Goal: Task Accomplishment & Management: Manage account settings

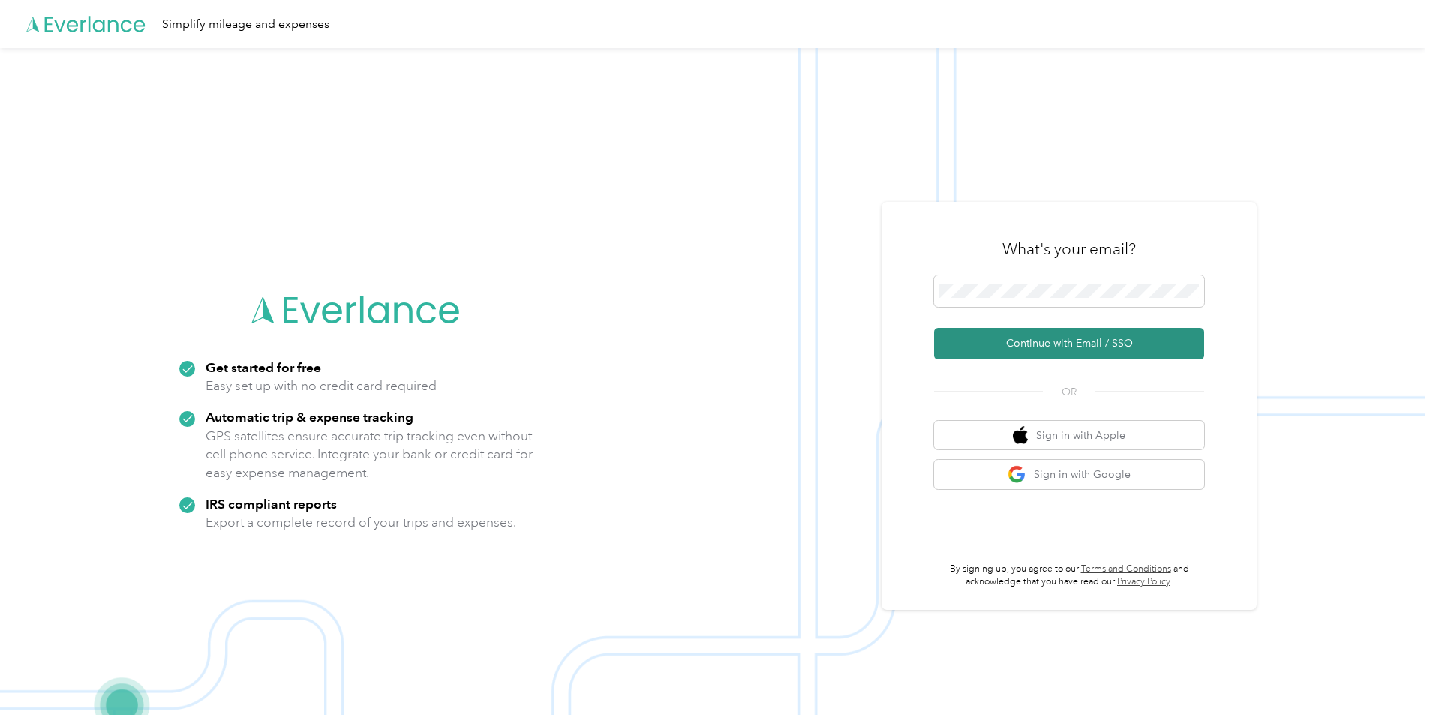
click at [1075, 341] on button "Continue with Email / SSO" at bounding box center [1069, 344] width 270 height 32
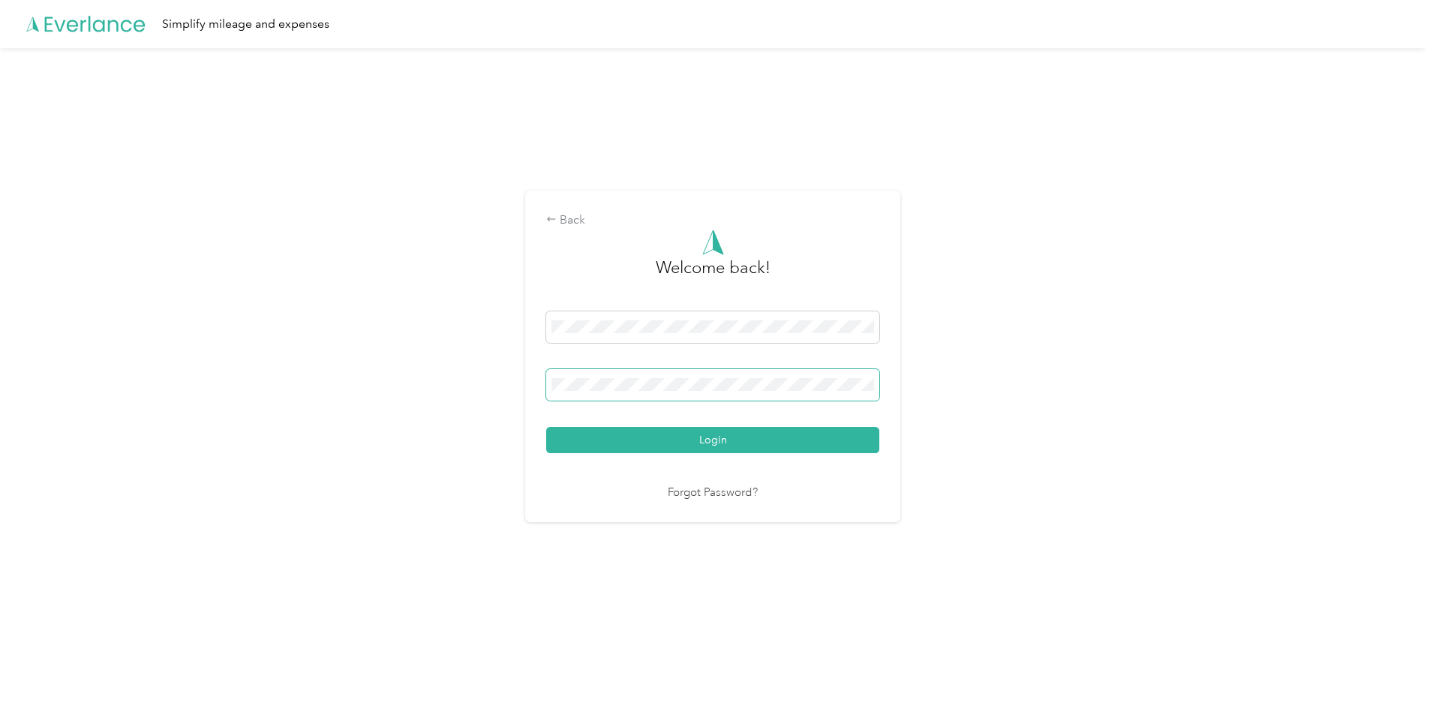
click at [546, 427] on button "Login" at bounding box center [712, 440] width 333 height 26
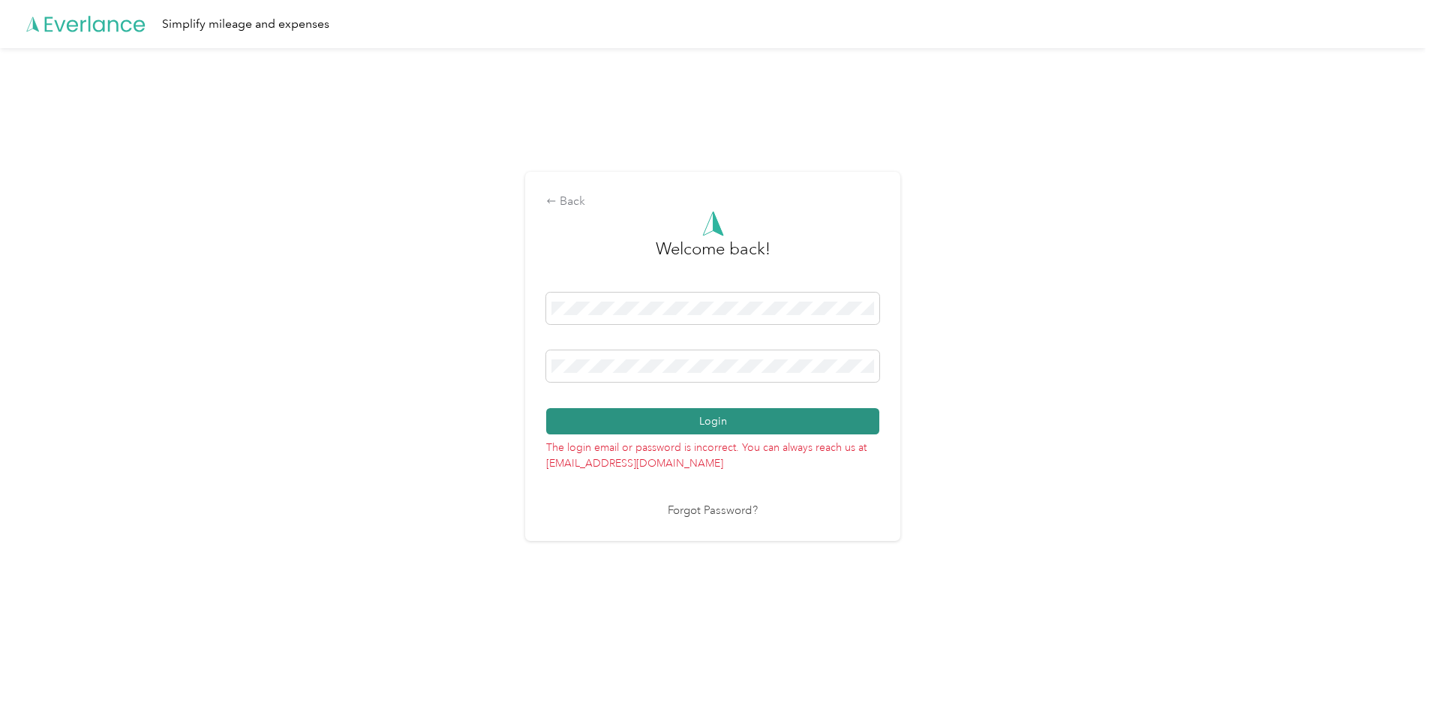
click at [696, 418] on button "Login" at bounding box center [712, 421] width 333 height 26
click at [273, 316] on div "Back Welcome back! Login The login email or password is incorrect. You can alwa…" at bounding box center [713, 363] width 1426 height 630
click at [726, 420] on button "Login" at bounding box center [712, 421] width 333 height 26
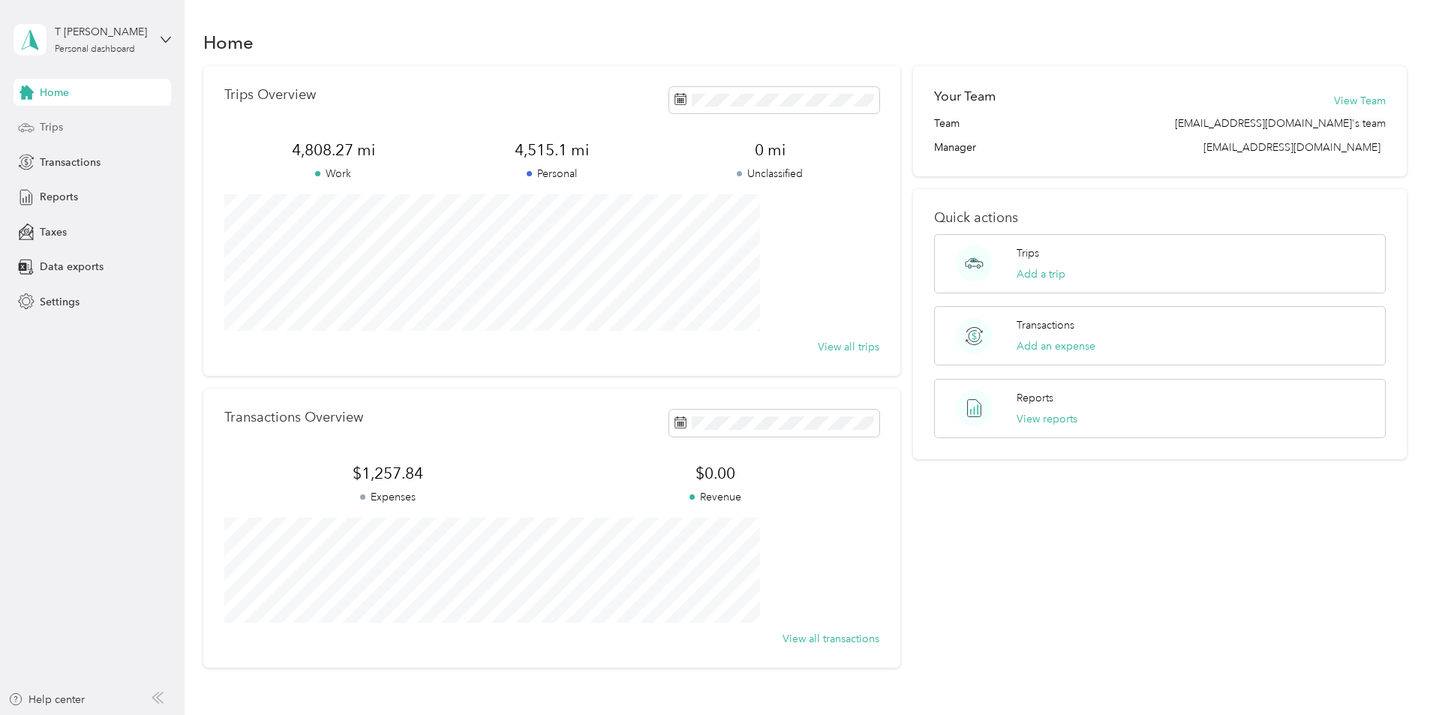
click at [57, 123] on span "Trips" at bounding box center [51, 127] width 23 height 16
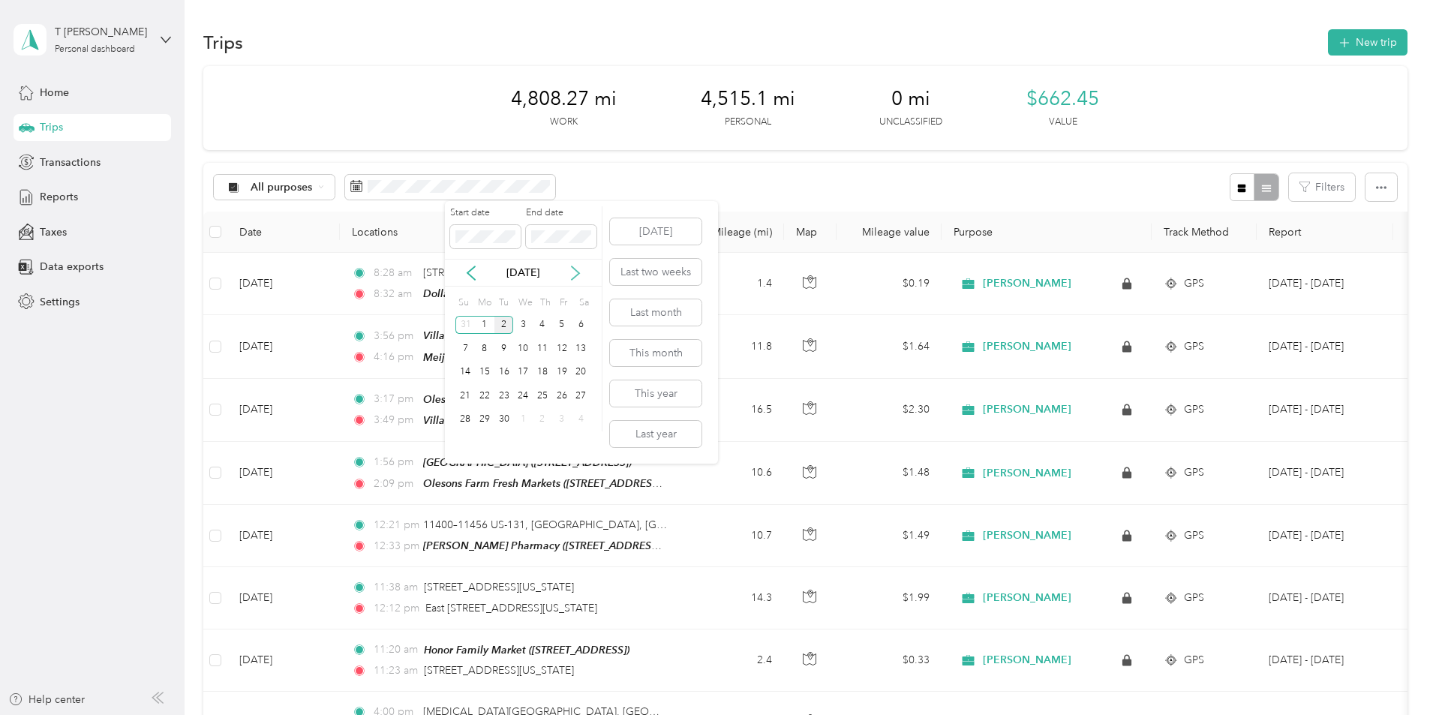
click at [576, 275] on icon at bounding box center [575, 273] width 15 height 15
click at [523, 324] on div "1" at bounding box center [523, 325] width 20 height 19
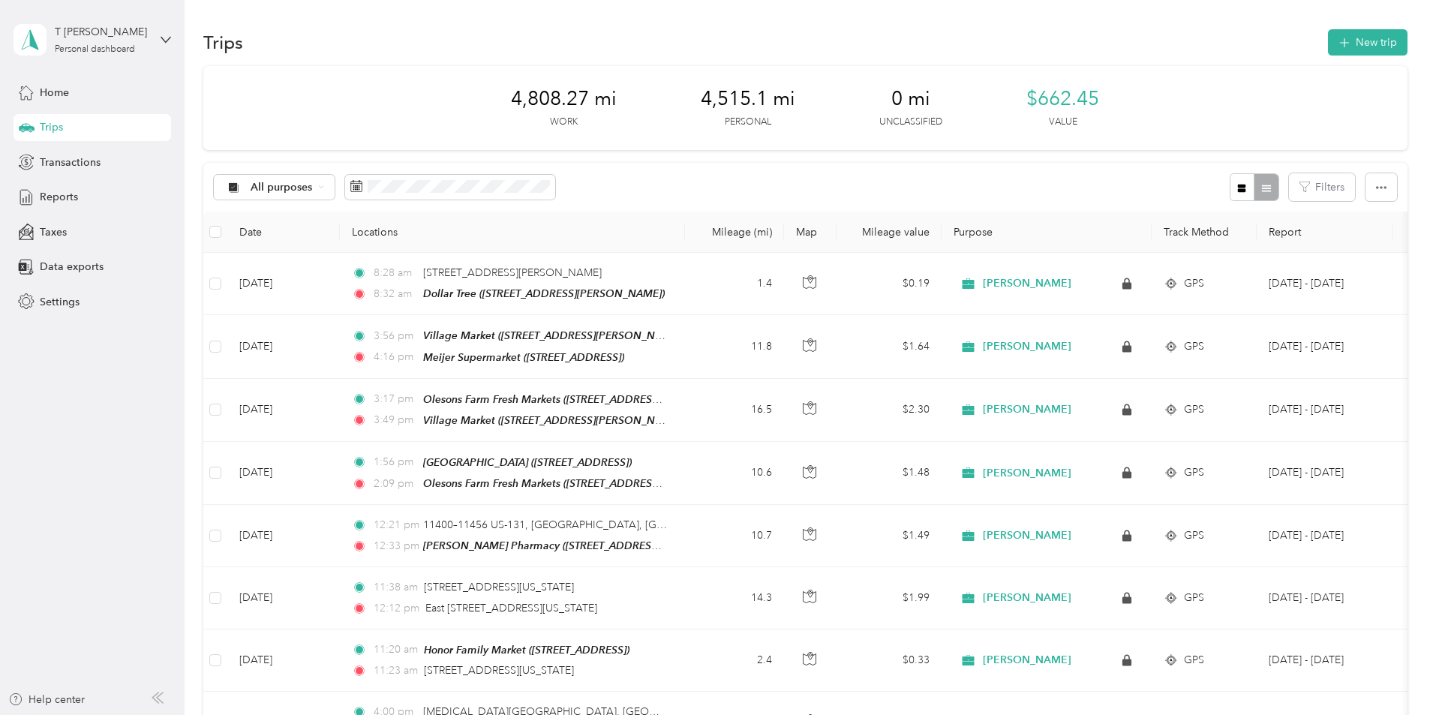
click at [732, 192] on div "All purposes Filters" at bounding box center [805, 187] width 1204 height 49
click at [31, 47] on icon at bounding box center [30, 39] width 23 height 21
click at [373, 140] on div "4,808.27 mi Work 4,515.1 mi Personal 0 mi Unclassified $662.45 Value" at bounding box center [805, 108] width 1204 height 84
click at [243, 50] on h1 "Trips" at bounding box center [223, 43] width 40 height 16
click at [84, 160] on span "Transactions" at bounding box center [70, 163] width 61 height 16
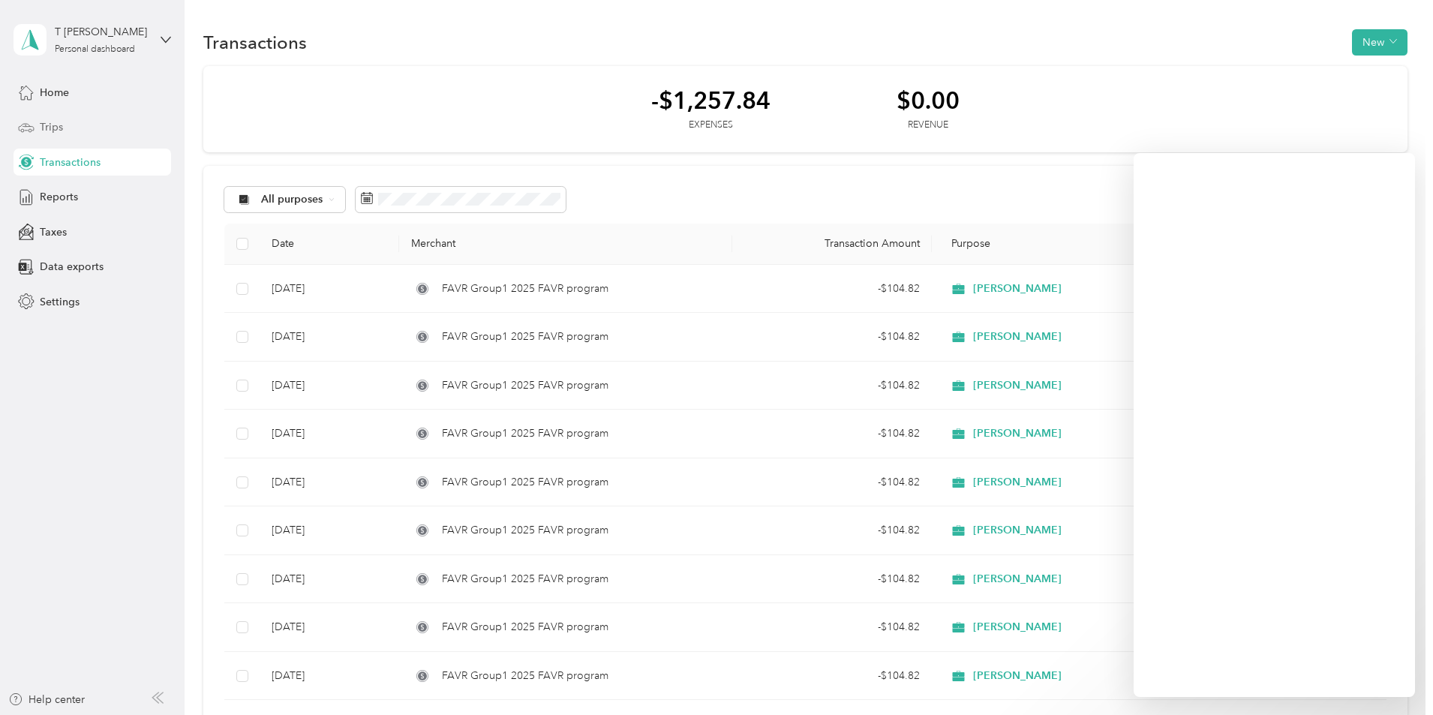
click at [53, 128] on span "Trips" at bounding box center [51, 127] width 23 height 16
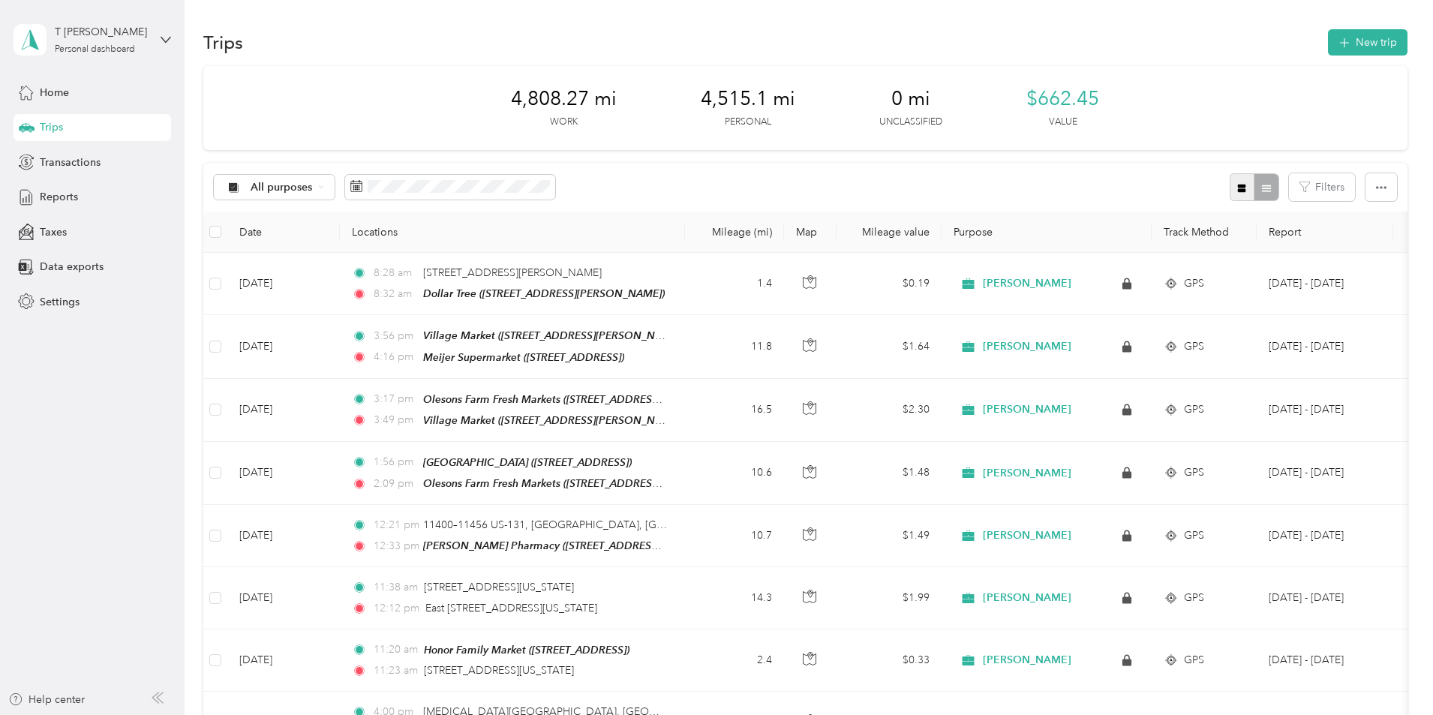
click at [1230, 200] on button "button" at bounding box center [1243, 187] width 26 height 28
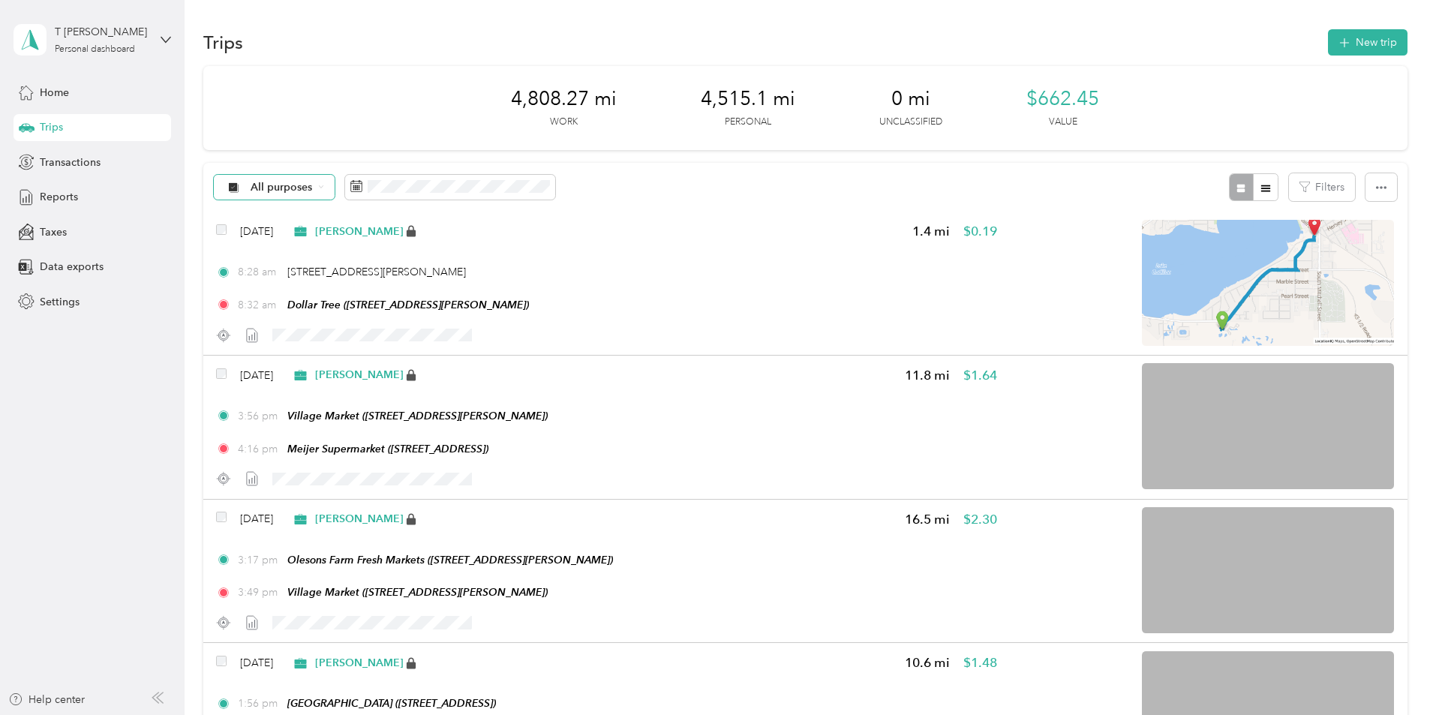
click at [313, 185] on span "All purposes" at bounding box center [282, 187] width 62 height 11
click at [368, 218] on li "All purposes" at bounding box center [382, 206] width 137 height 26
click at [80, 155] on span "Transactions" at bounding box center [70, 163] width 61 height 16
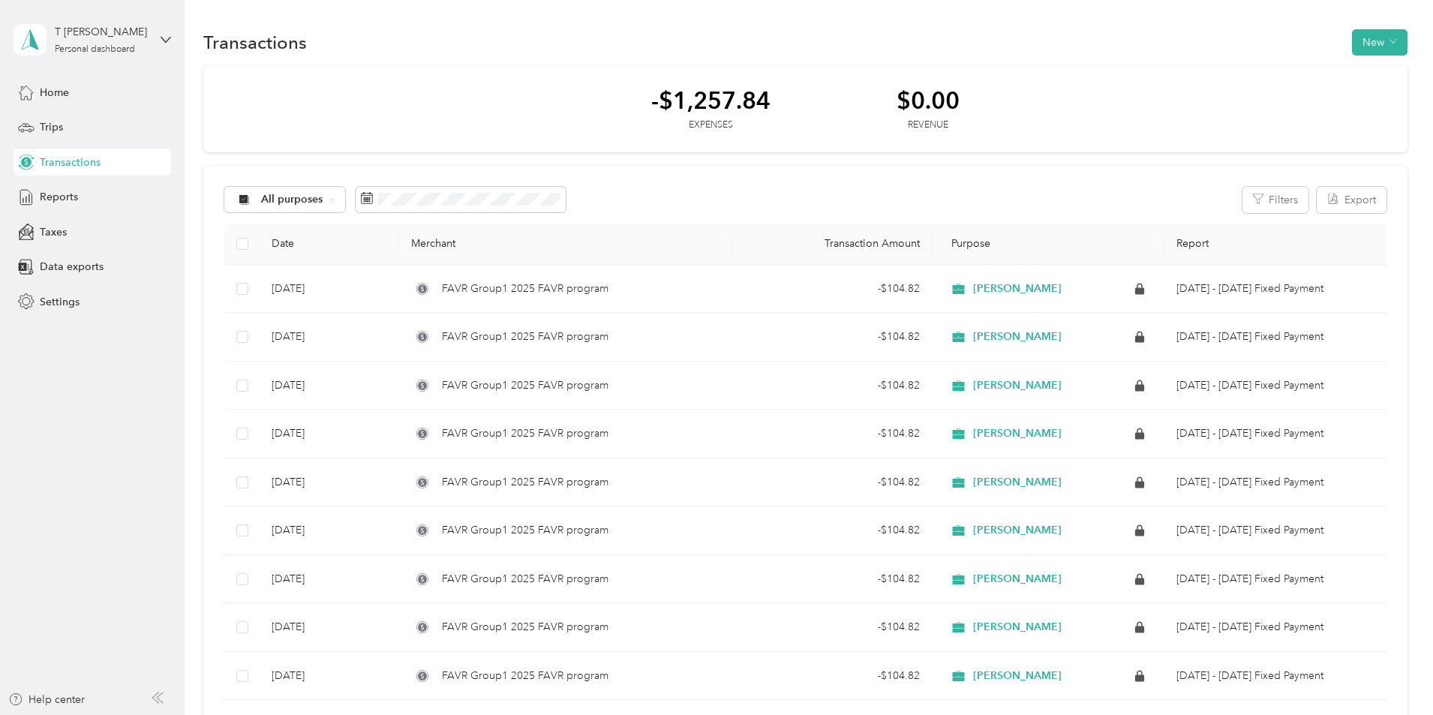
click at [79, 142] on div "Home Trips Transactions Reports Taxes Data exports Settings" at bounding box center [93, 197] width 158 height 236
click at [63, 116] on div "Trips" at bounding box center [93, 127] width 158 height 27
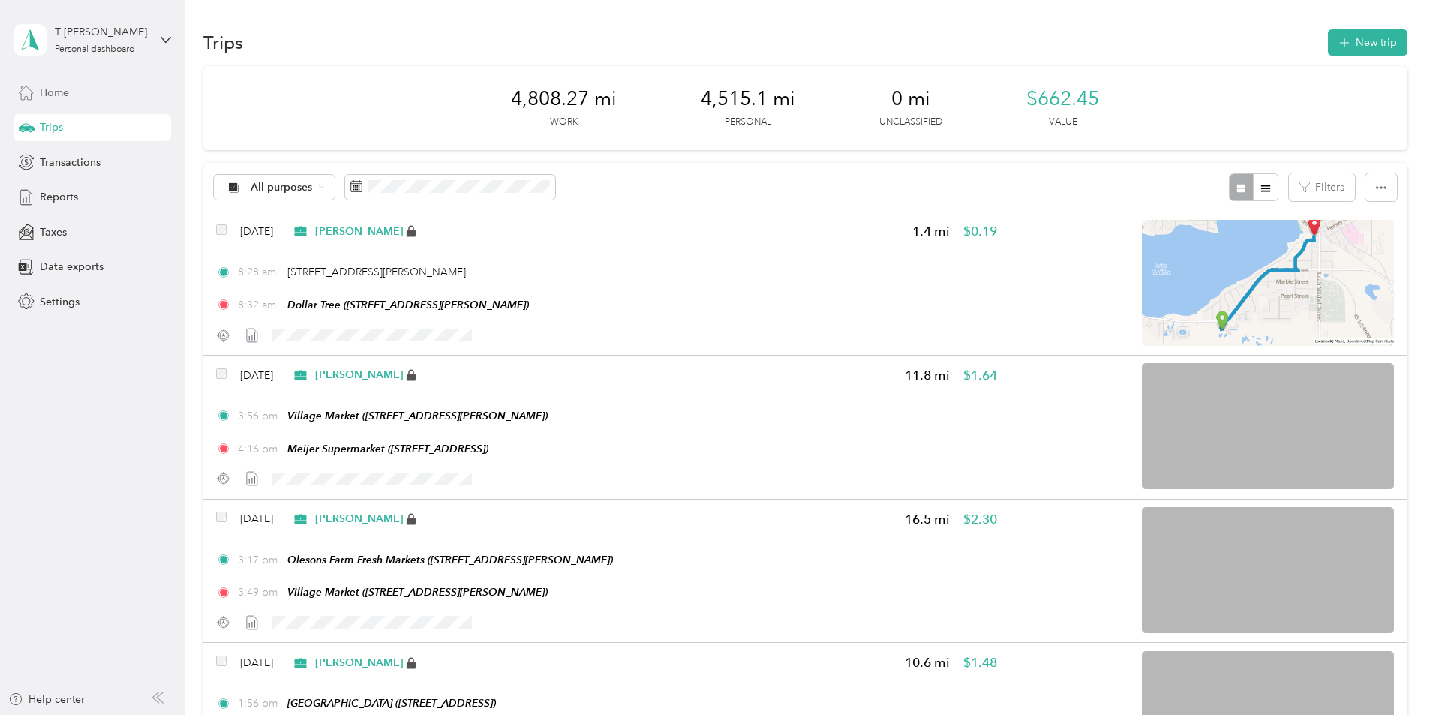
click at [47, 92] on span "Home" at bounding box center [54, 93] width 29 height 16
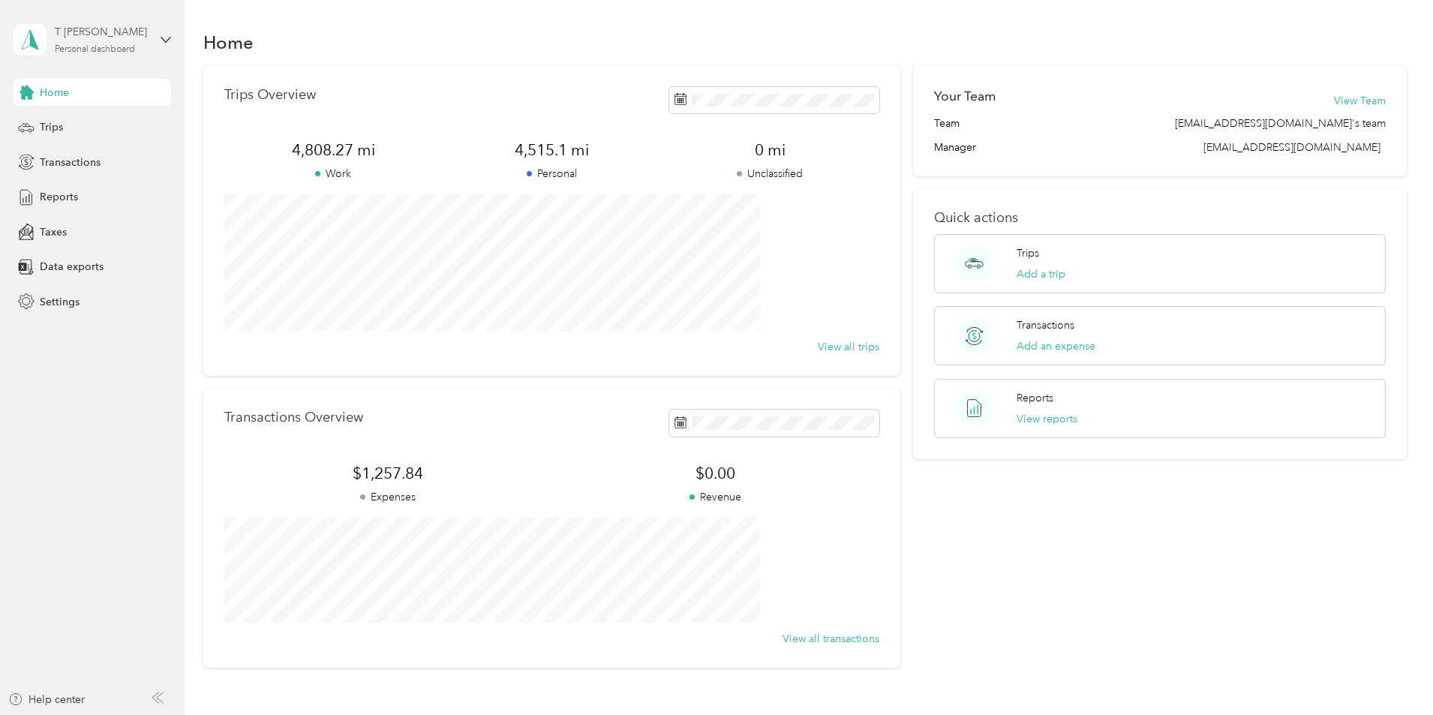
click at [96, 28] on div "T Gill Fuqua" at bounding box center [102, 32] width 94 height 16
